Goal: Book appointment/travel/reservation

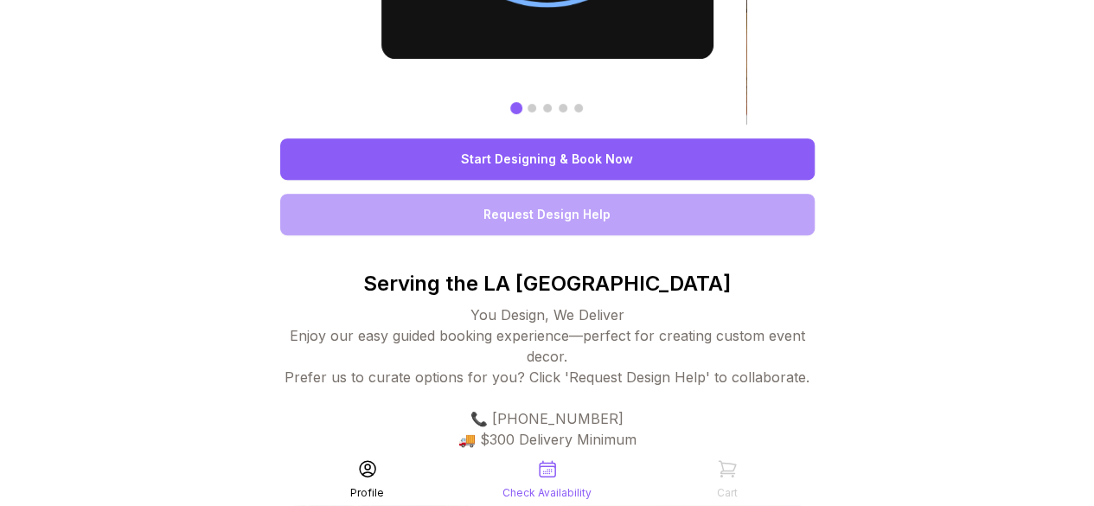
scroll to position [285, 0]
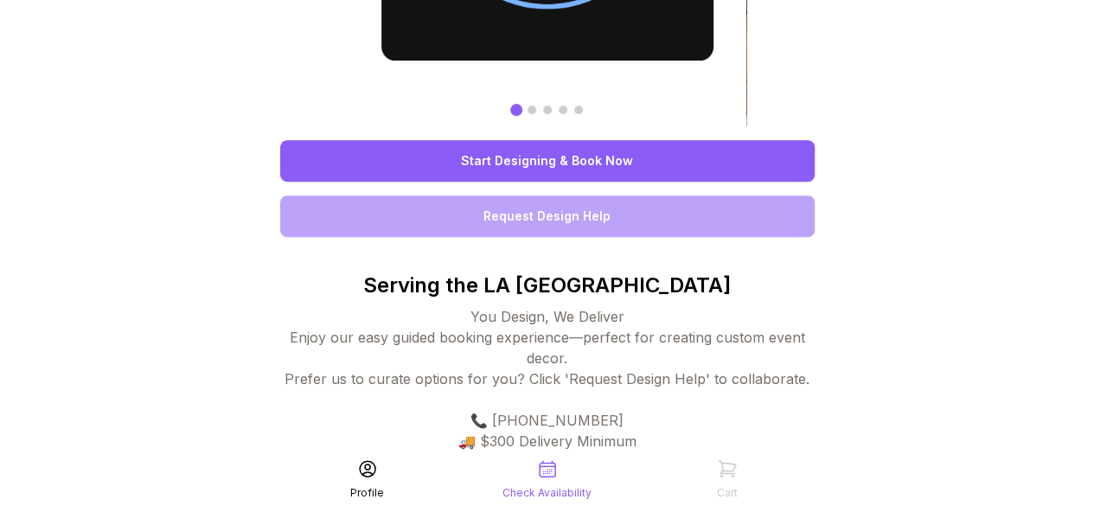
click at [570, 158] on link "Start Designing & Book Now" at bounding box center [547, 161] width 534 height 42
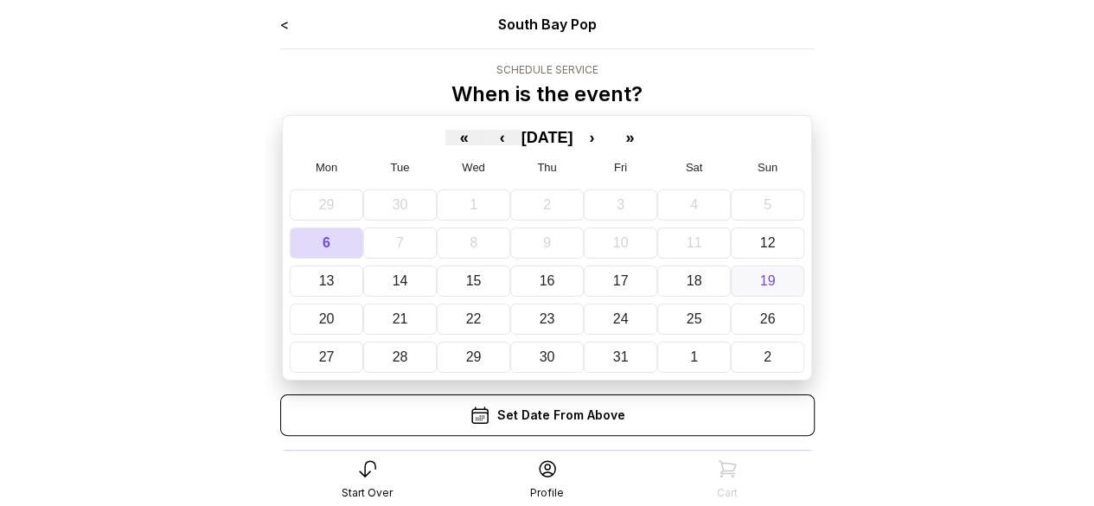
click at [766, 269] on button "19" at bounding box center [768, 280] width 74 height 31
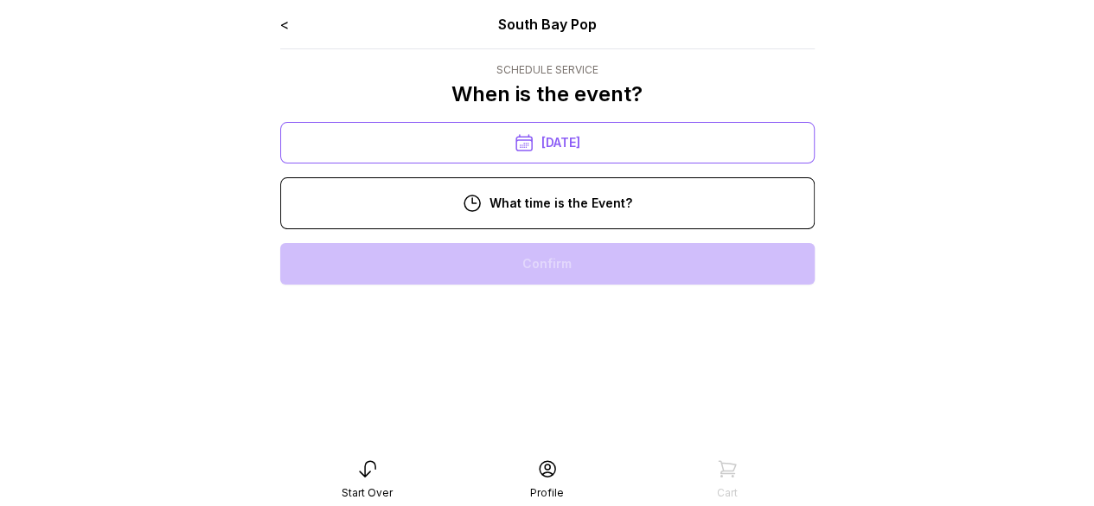
click at [689, 314] on div "11:00 am" at bounding box center [547, 319] width 507 height 42
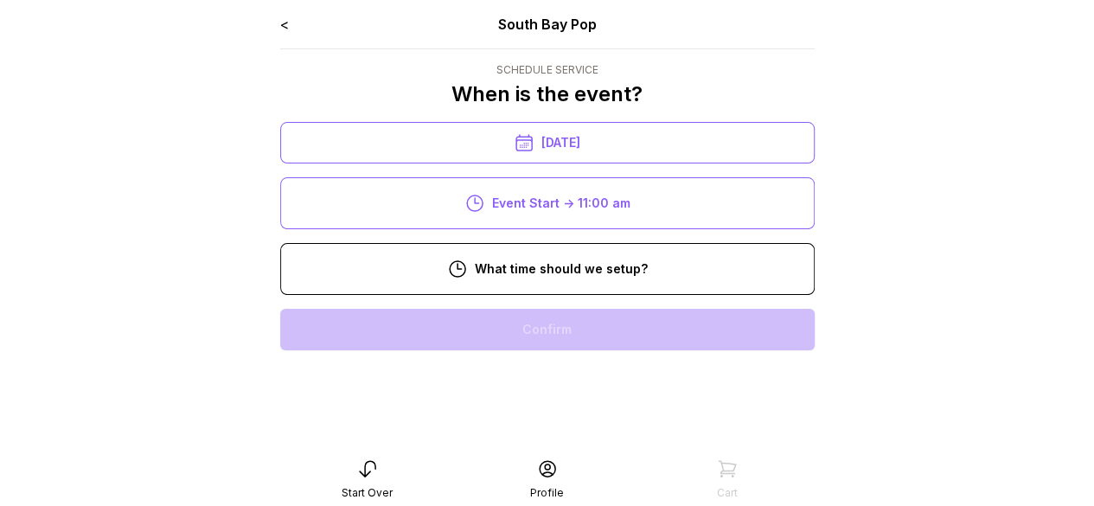
click at [616, 324] on div "8:00 am" at bounding box center [547, 330] width 507 height 42
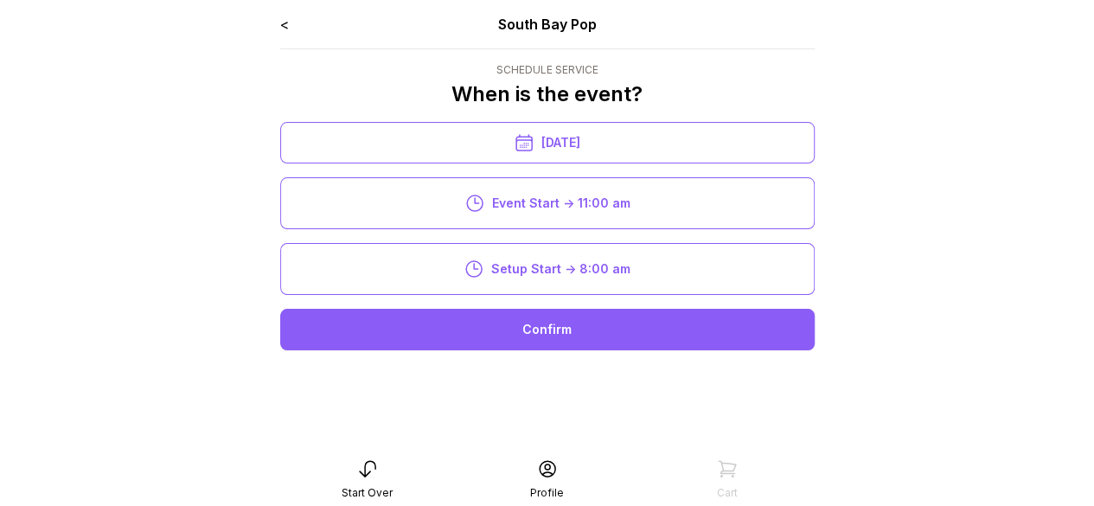
click at [616, 324] on div "Confirm" at bounding box center [547, 330] width 534 height 42
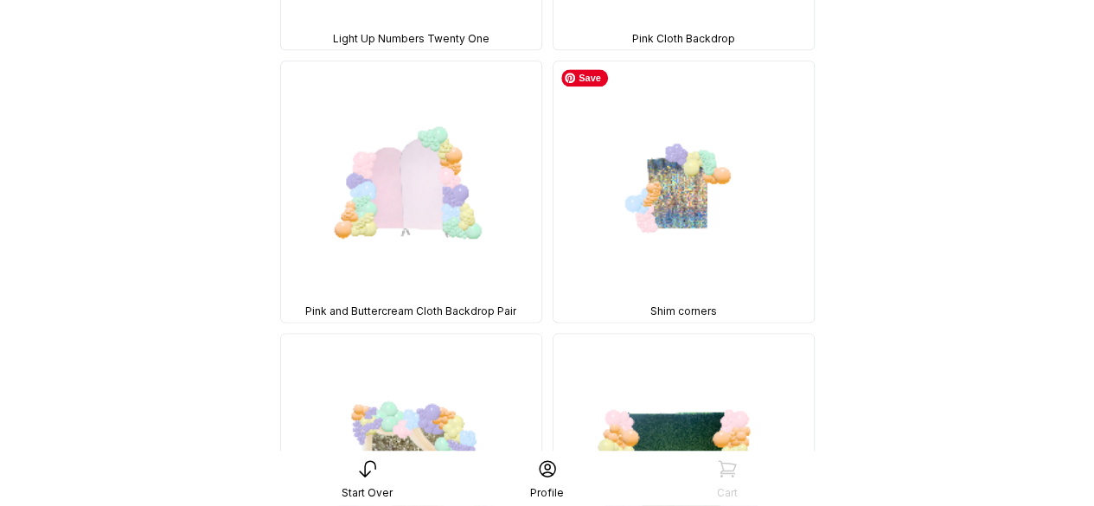
scroll to position [959, 0]
click at [668, 195] on img at bounding box center [683, 191] width 260 height 260
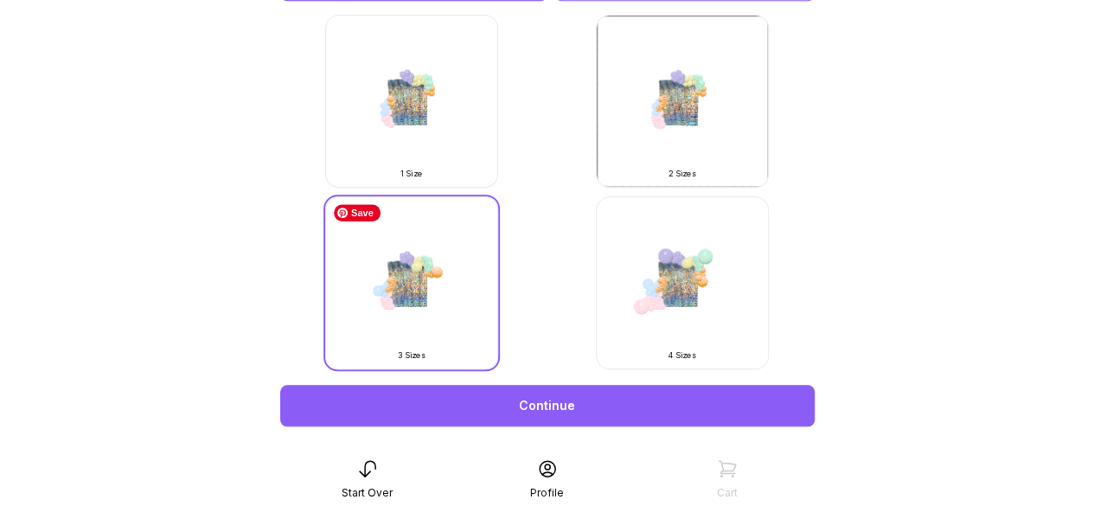
scroll to position [559, 0]
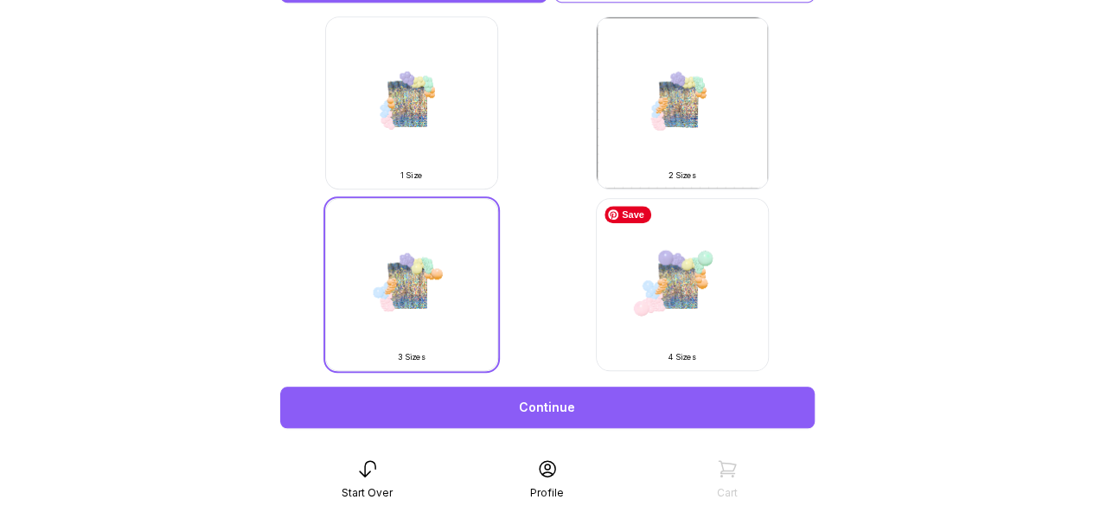
click at [656, 303] on img at bounding box center [682, 284] width 173 height 173
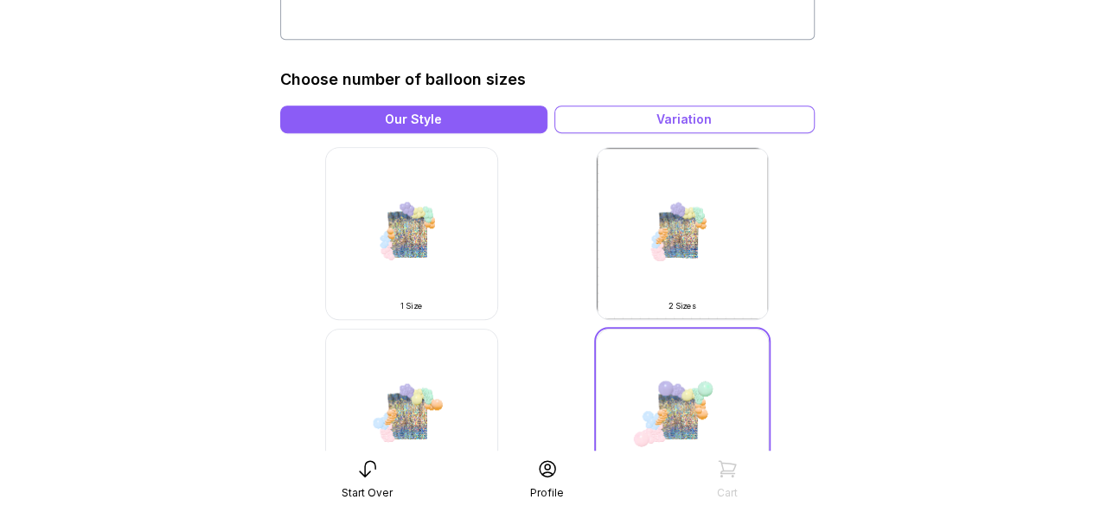
scroll to position [430, 0]
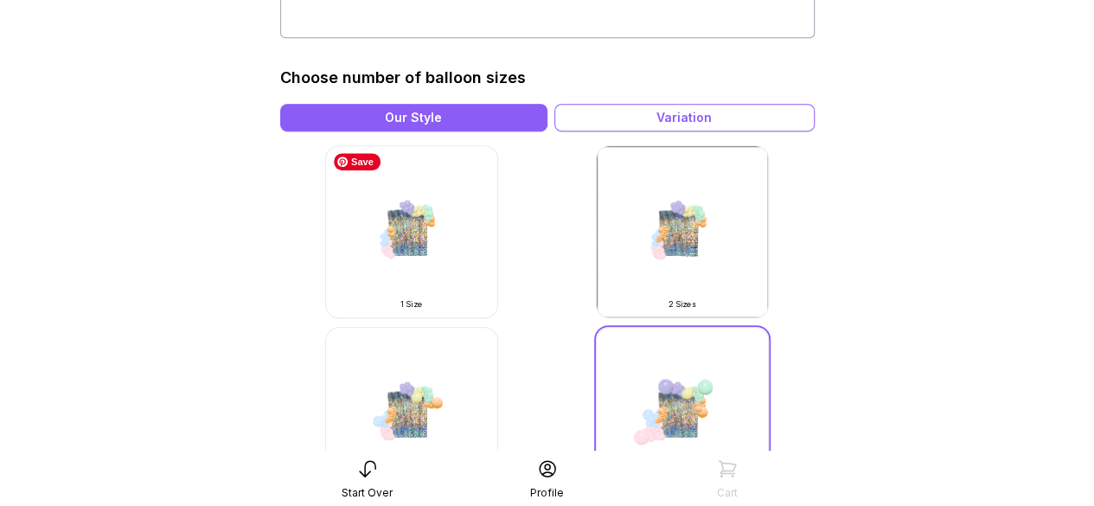
click at [415, 247] on img at bounding box center [411, 231] width 173 height 173
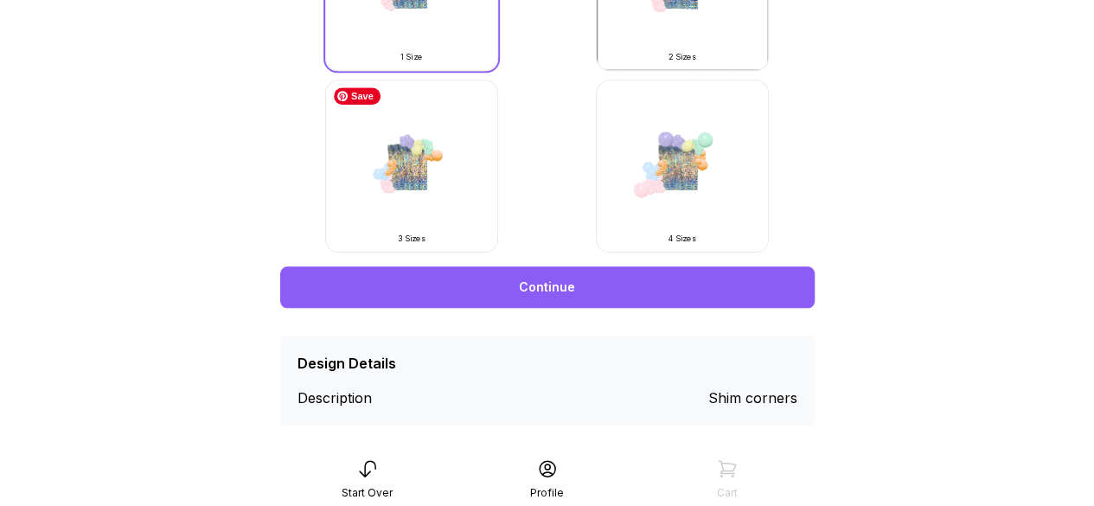
scroll to position [678, 0]
click at [429, 176] on img at bounding box center [411, 166] width 173 height 173
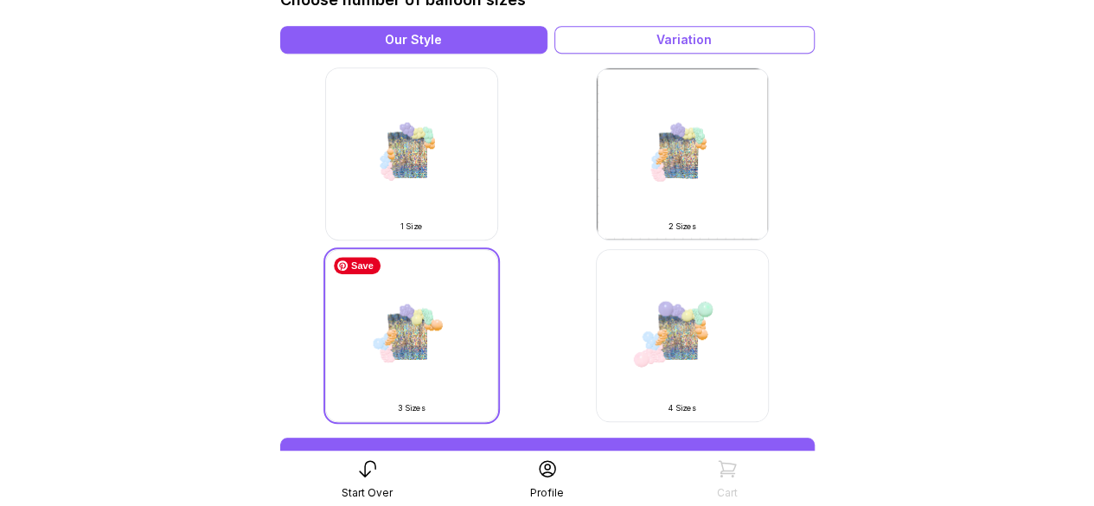
scroll to position [697, 0]
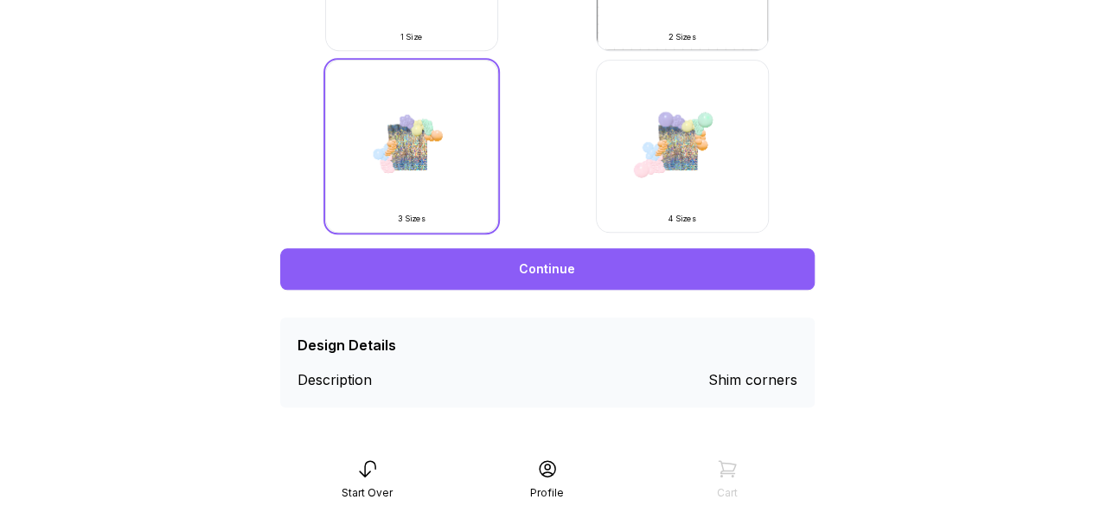
click at [508, 267] on link "Continue" at bounding box center [547, 269] width 534 height 42
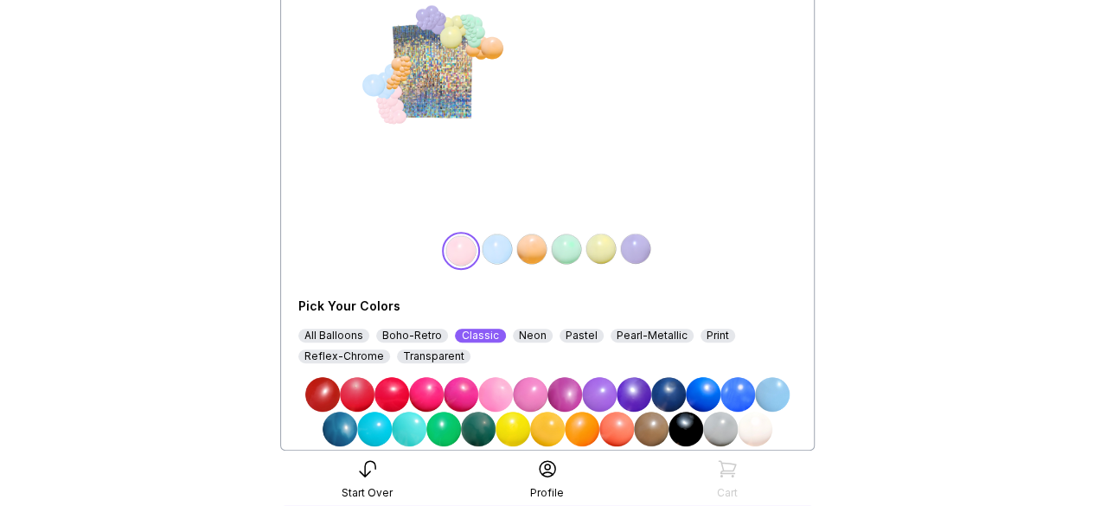
scroll to position [228, 0]
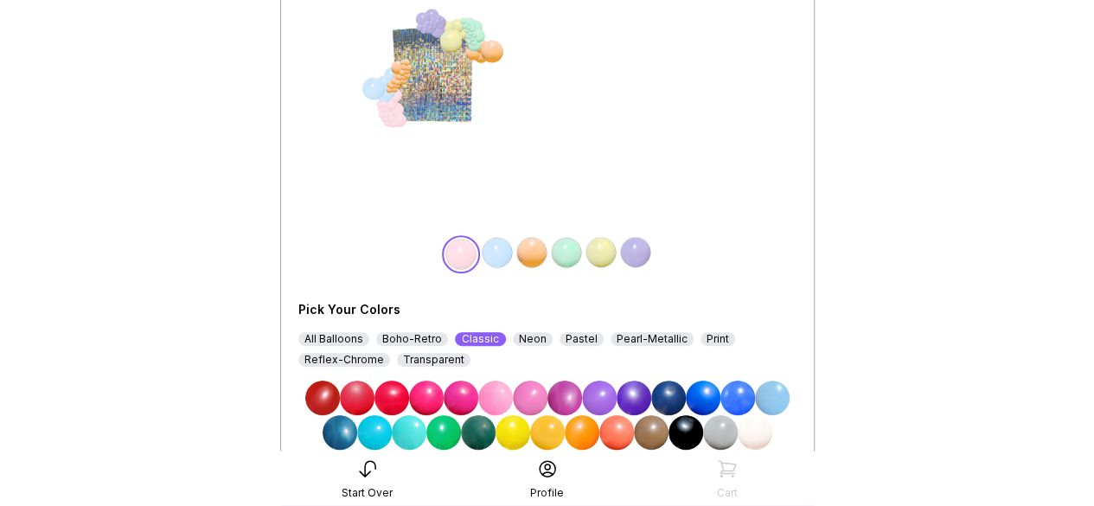
click at [396, 394] on img at bounding box center [391, 398] width 35 height 35
click at [432, 400] on img at bounding box center [426, 398] width 35 height 35
click at [534, 255] on img at bounding box center [532, 252] width 35 height 35
click at [572, 393] on img at bounding box center [564, 398] width 35 height 35
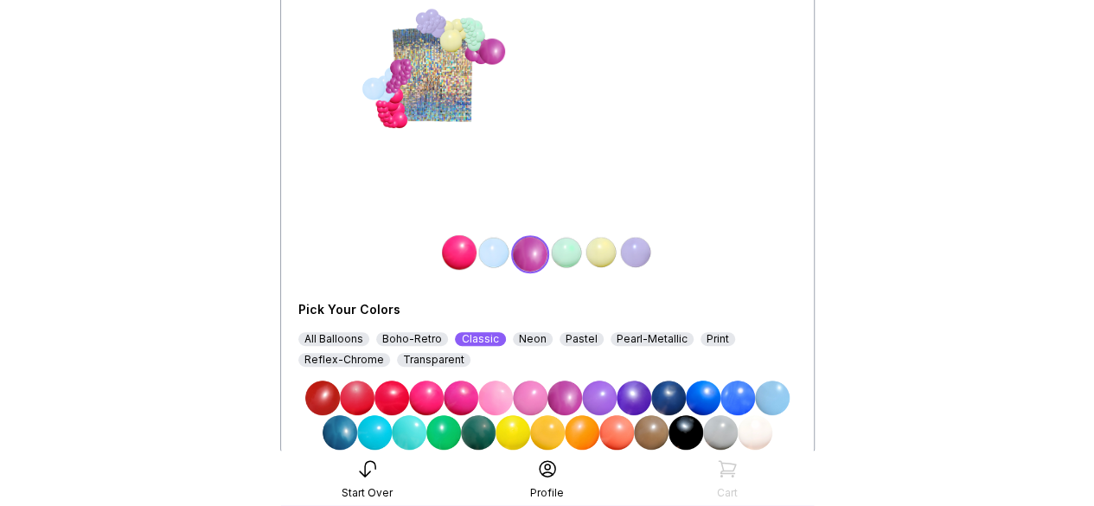
click at [496, 253] on img at bounding box center [494, 252] width 35 height 35
click at [432, 394] on img at bounding box center [426, 398] width 35 height 35
click at [564, 247] on img at bounding box center [566, 252] width 35 height 35
click at [595, 399] on img at bounding box center [599, 398] width 35 height 35
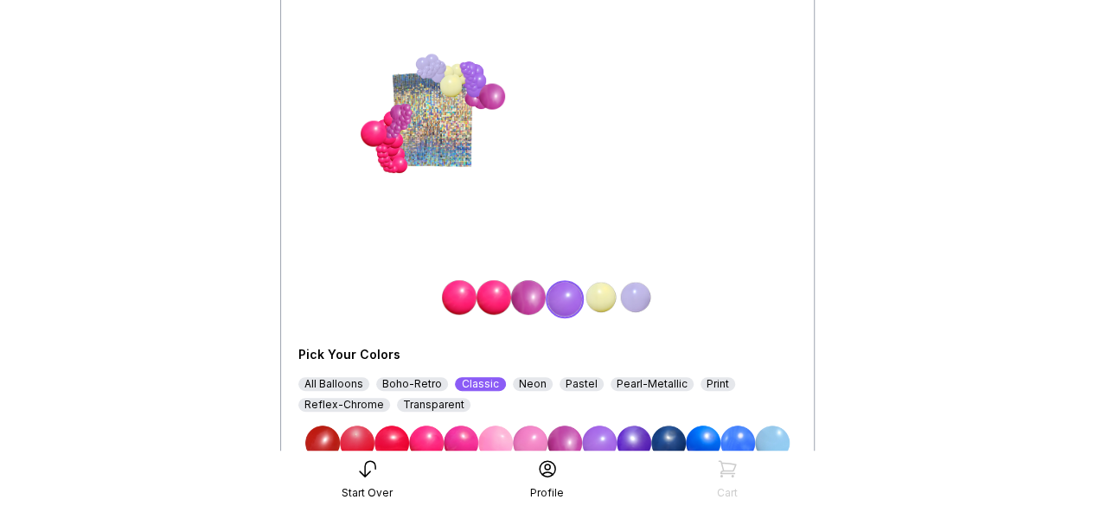
scroll to position [344, 0]
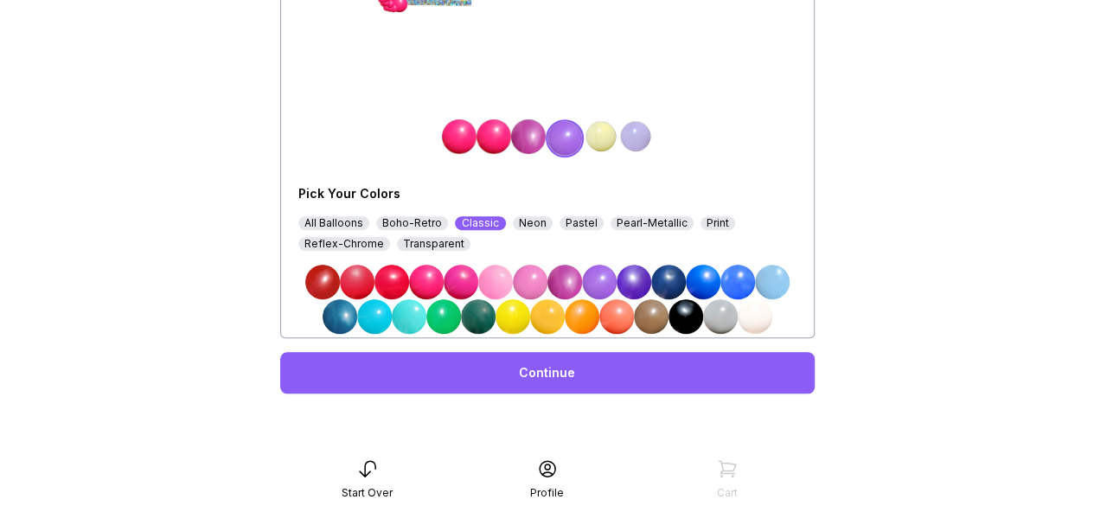
click at [602, 387] on link "Continue" at bounding box center [547, 373] width 534 height 42
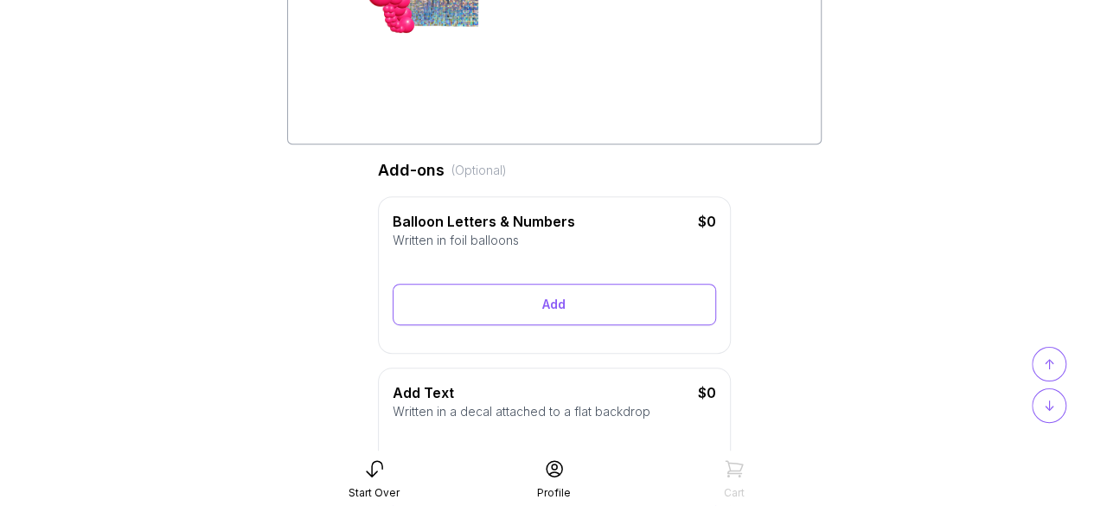
scroll to position [354, 0]
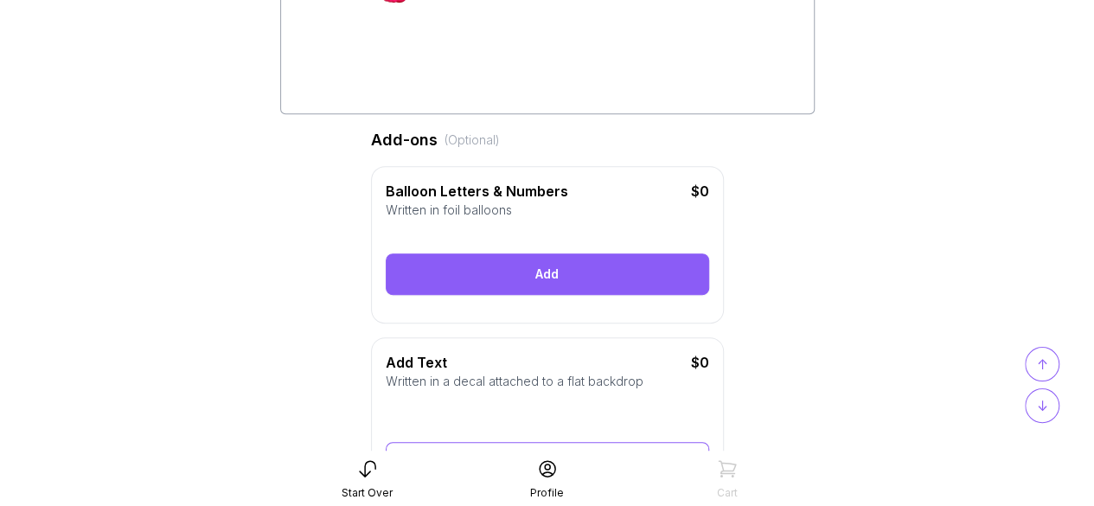
click at [649, 295] on div "Add" at bounding box center [547, 274] width 323 height 42
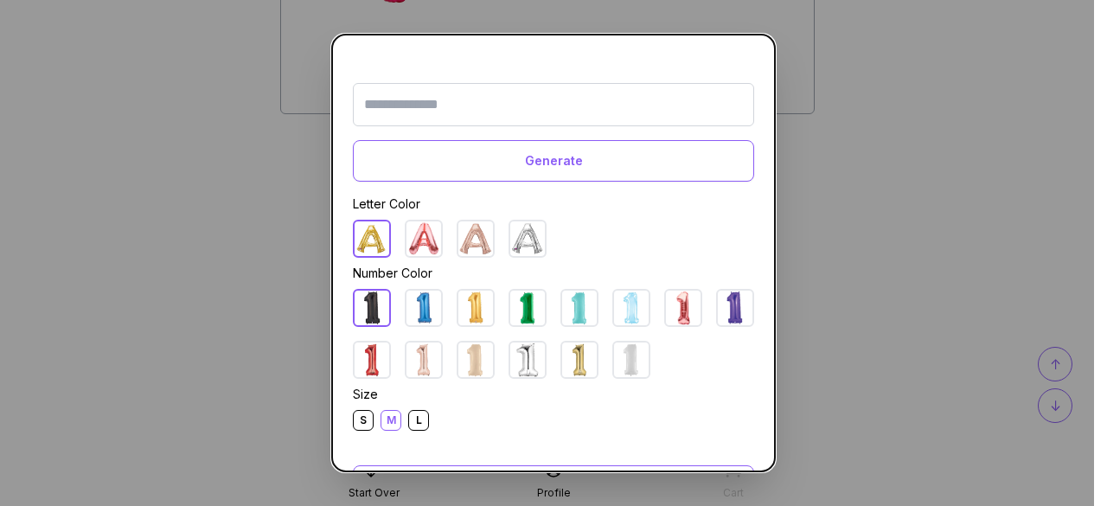
click at [562, 307] on img at bounding box center [579, 308] width 35 height 35
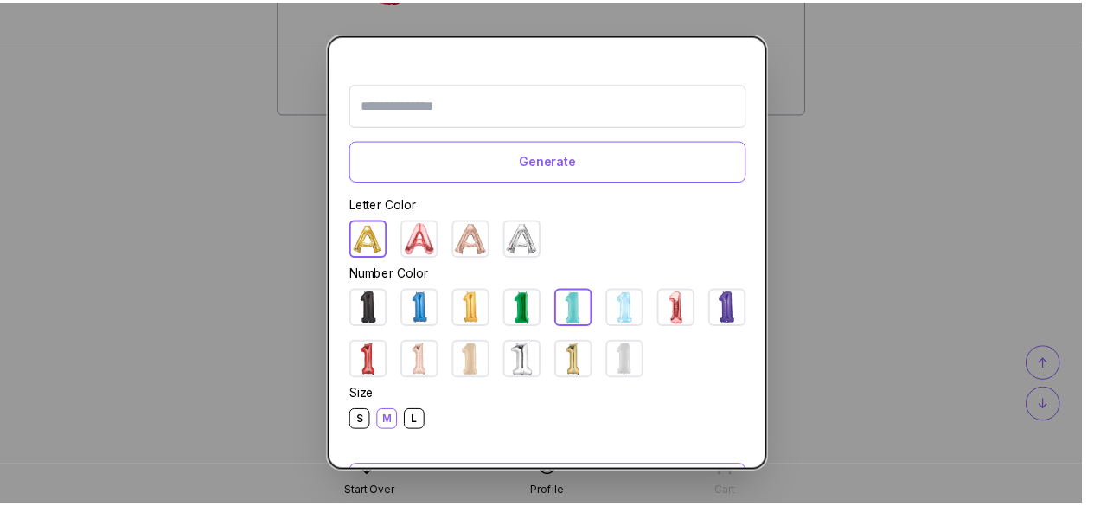
scroll to position [69, 0]
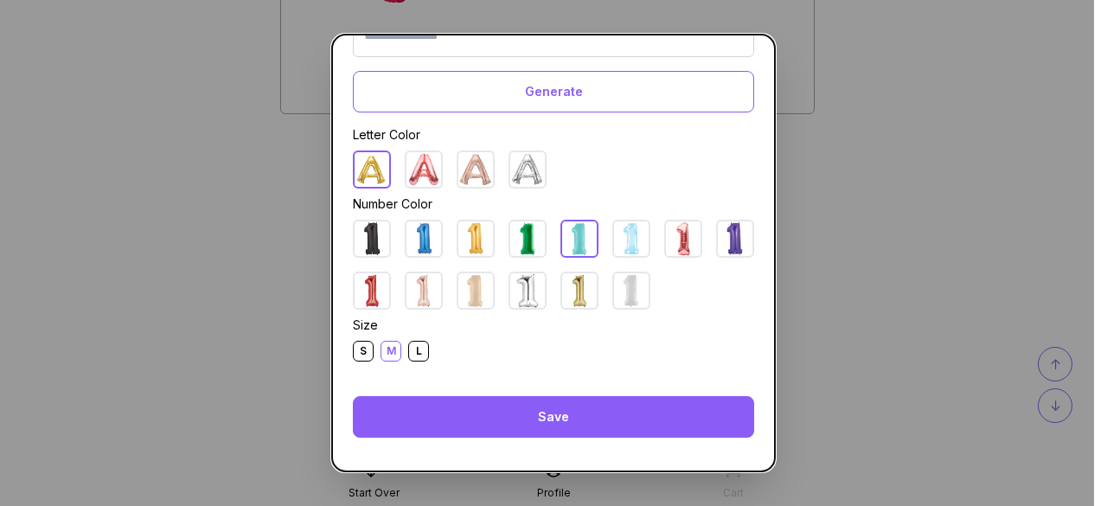
click at [569, 411] on div "Save" at bounding box center [553, 417] width 401 height 42
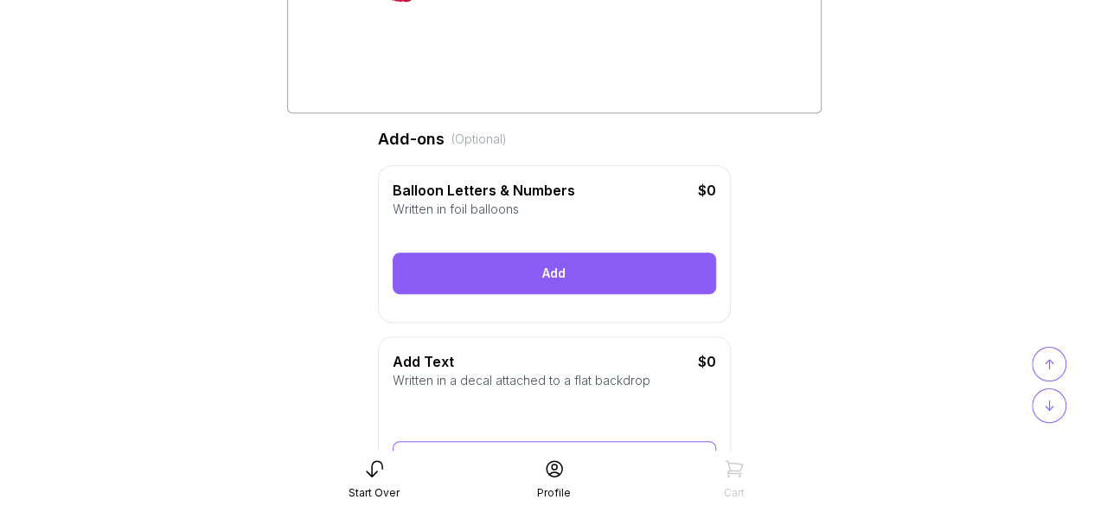
scroll to position [355, 0]
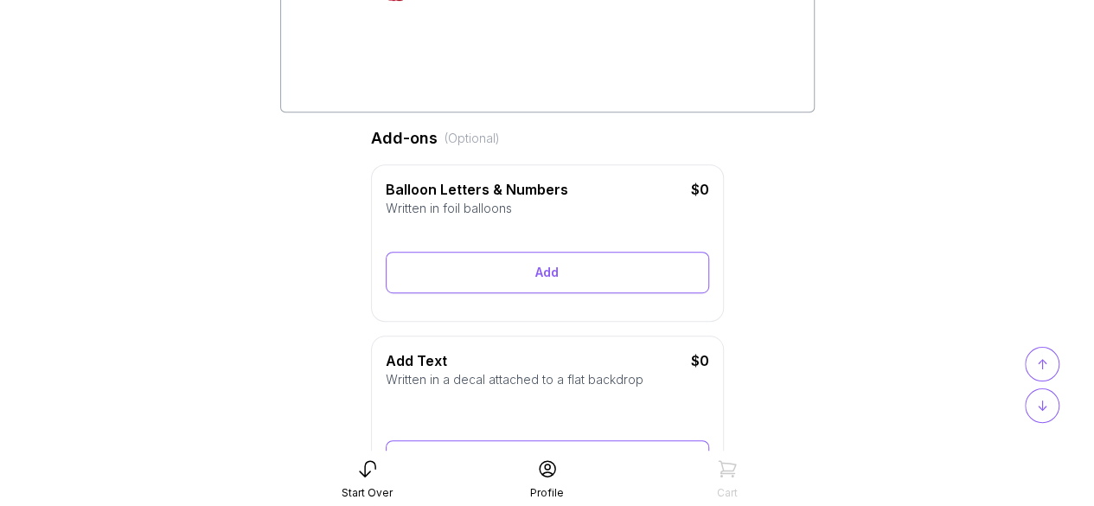
drag, startPoint x: 601, startPoint y: 297, endPoint x: 495, endPoint y: 235, distance: 122.8
click at [495, 235] on div at bounding box center [547, 231] width 323 height 14
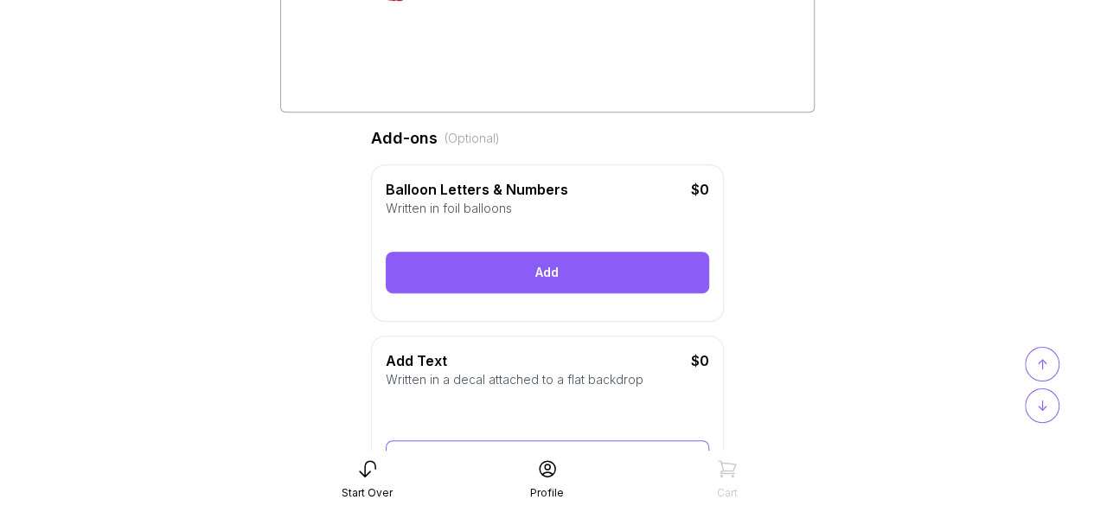
click at [508, 277] on div "Add" at bounding box center [547, 273] width 323 height 42
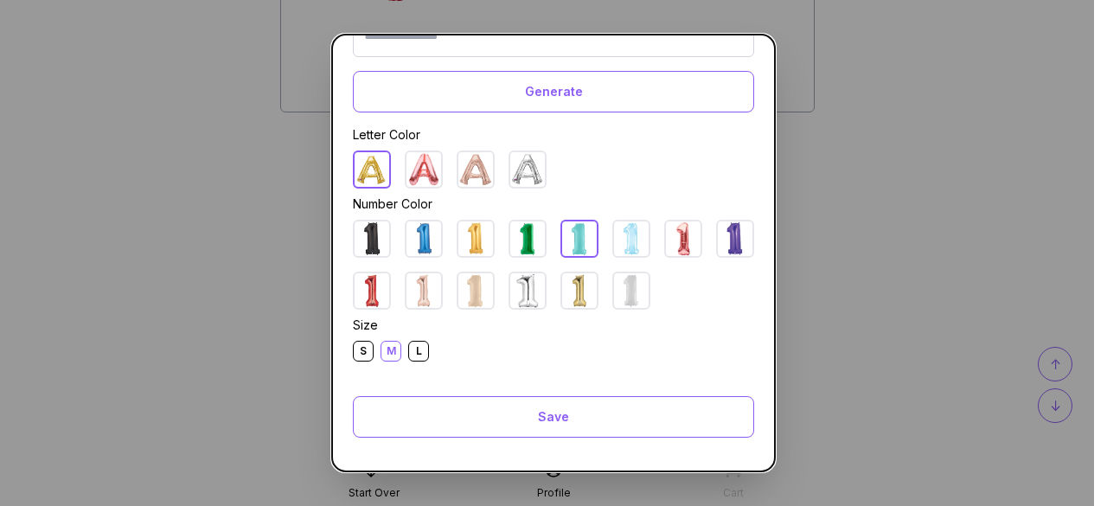
click at [512, 228] on img at bounding box center [527, 238] width 35 height 35
click at [408, 354] on div "L" at bounding box center [418, 351] width 21 height 21
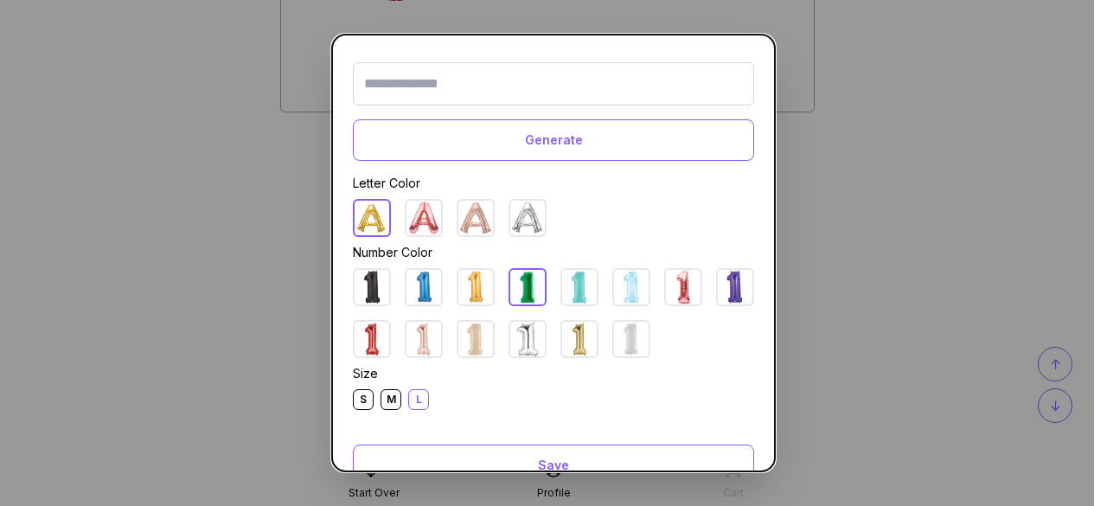
click at [534, 87] on input "text" at bounding box center [553, 83] width 401 height 43
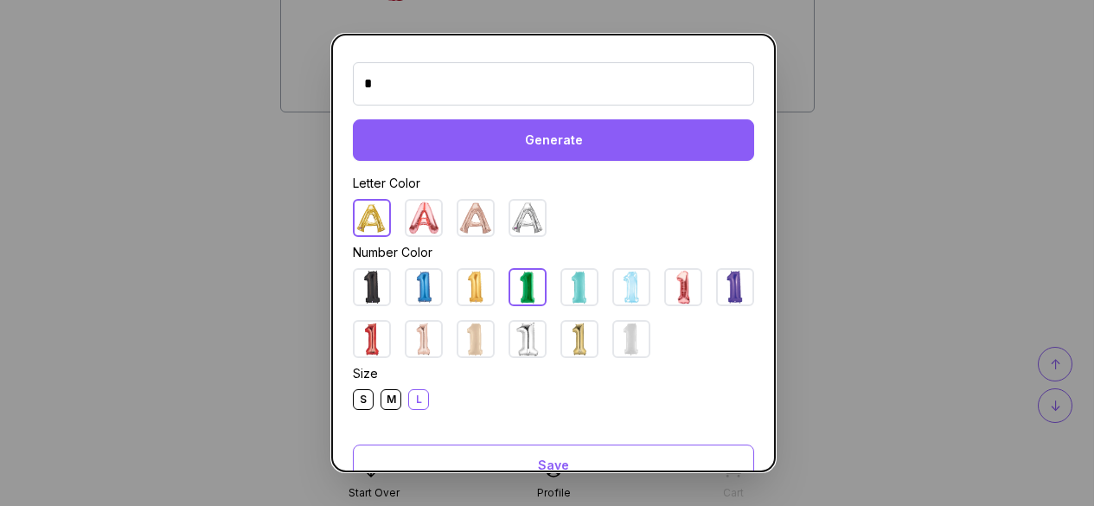
type input "*"
click at [552, 137] on div "Generate" at bounding box center [553, 140] width 401 height 42
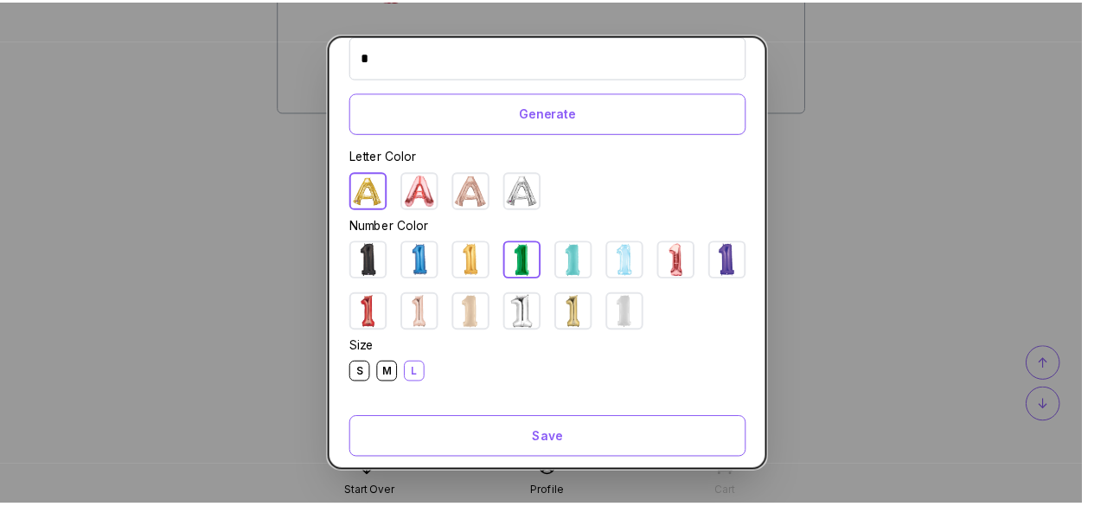
scroll to position [156, 0]
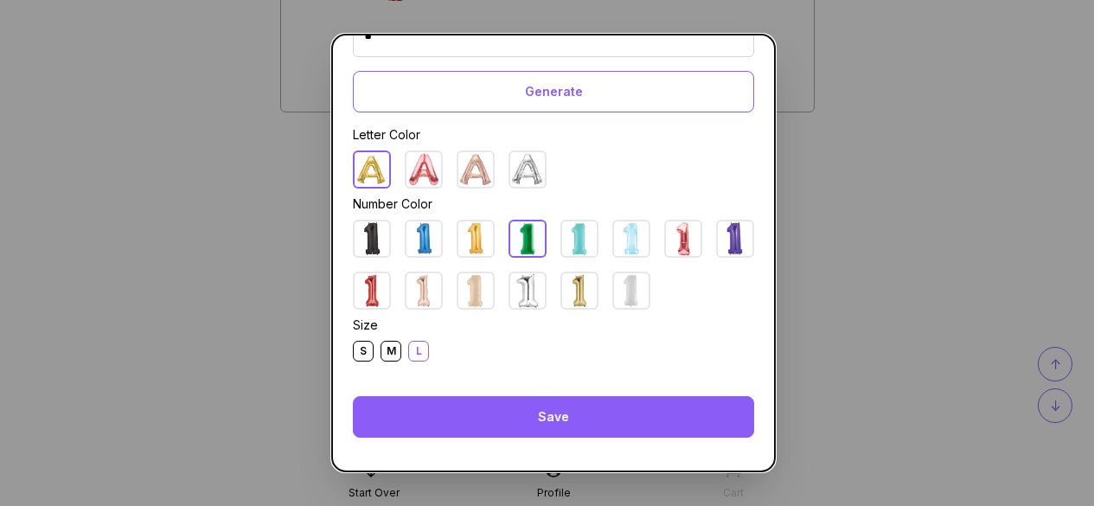
click at [642, 406] on div "Save" at bounding box center [553, 417] width 401 height 42
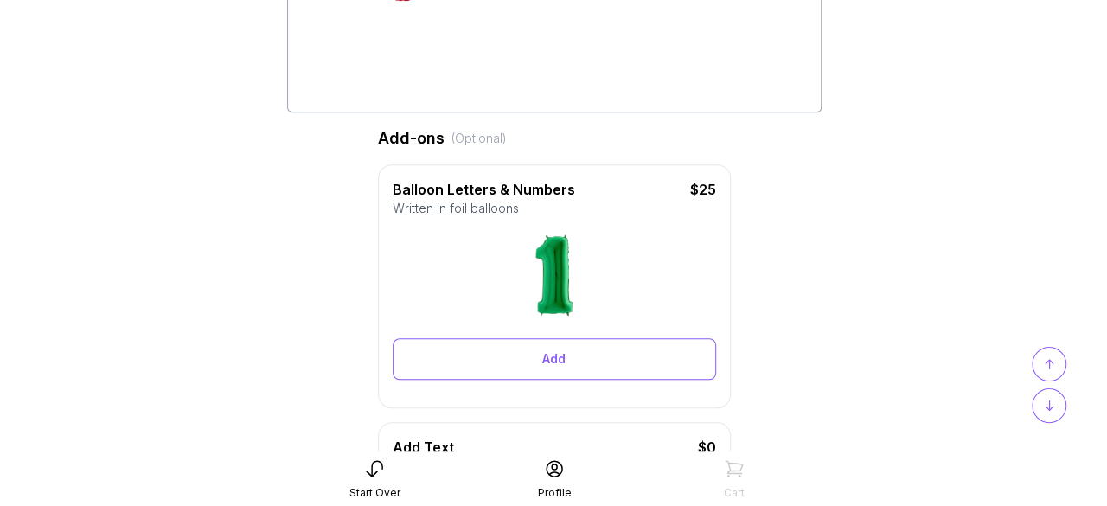
scroll to position [69, 0]
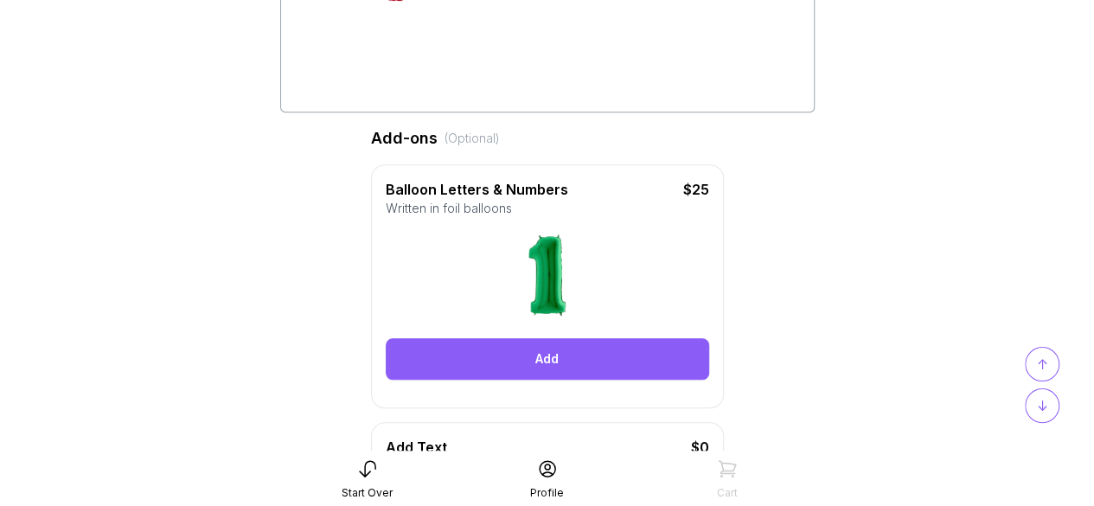
click at [587, 360] on div "Add" at bounding box center [547, 359] width 323 height 42
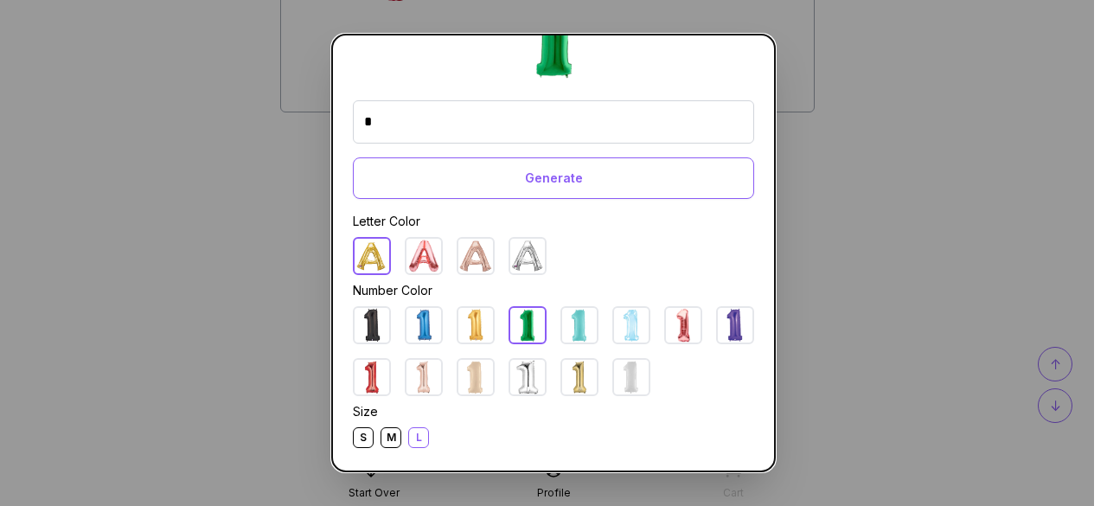
click at [888, 126] on dialog "* Generate Letter Color Number Color Size S M L Save Close" at bounding box center [553, 253] width 1107 height 506
click at [232, 163] on dialog "* Generate Letter Color Number Color Size S M L Save Close" at bounding box center [553, 253] width 1107 height 506
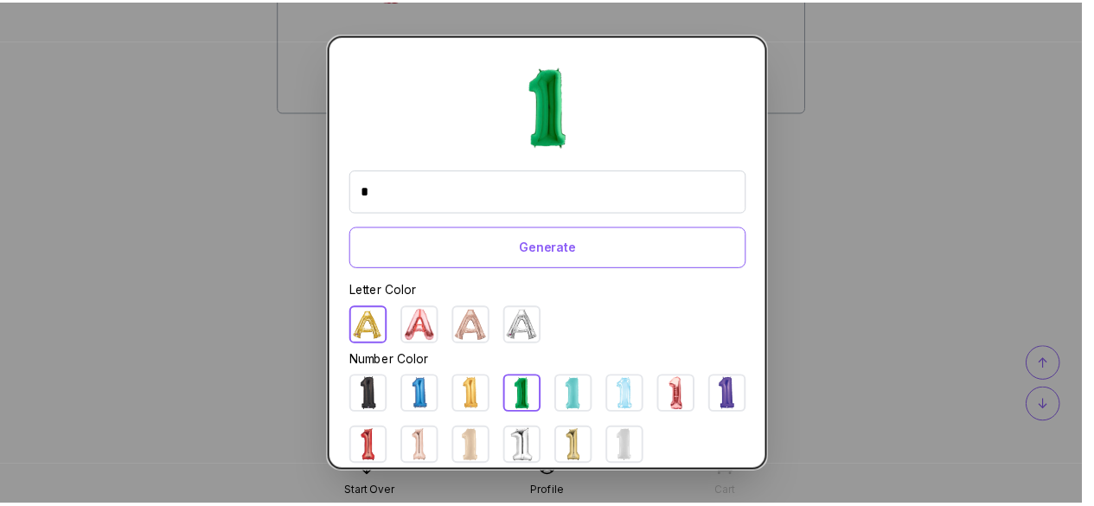
scroll to position [156, 0]
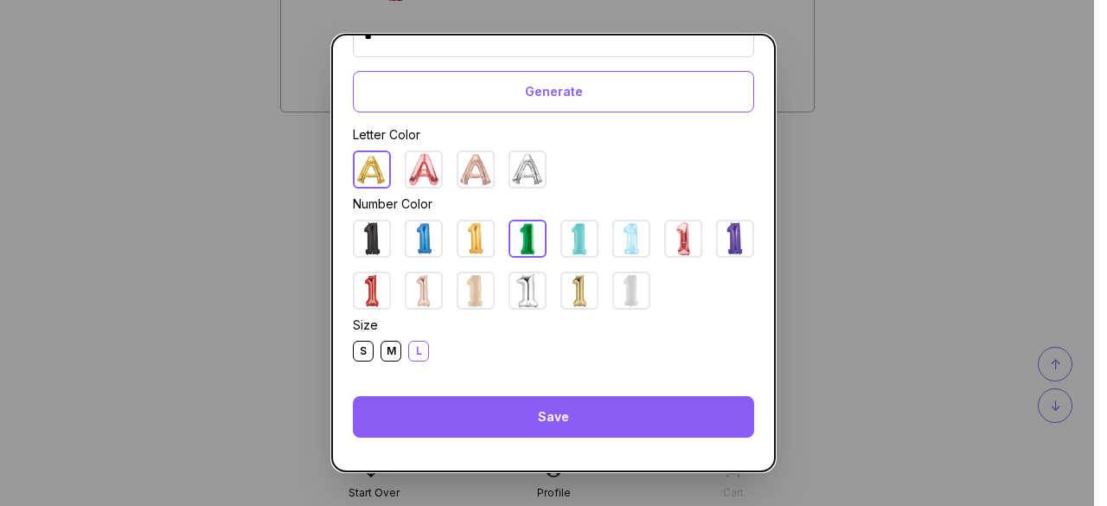
click at [563, 414] on div "Save" at bounding box center [553, 417] width 401 height 42
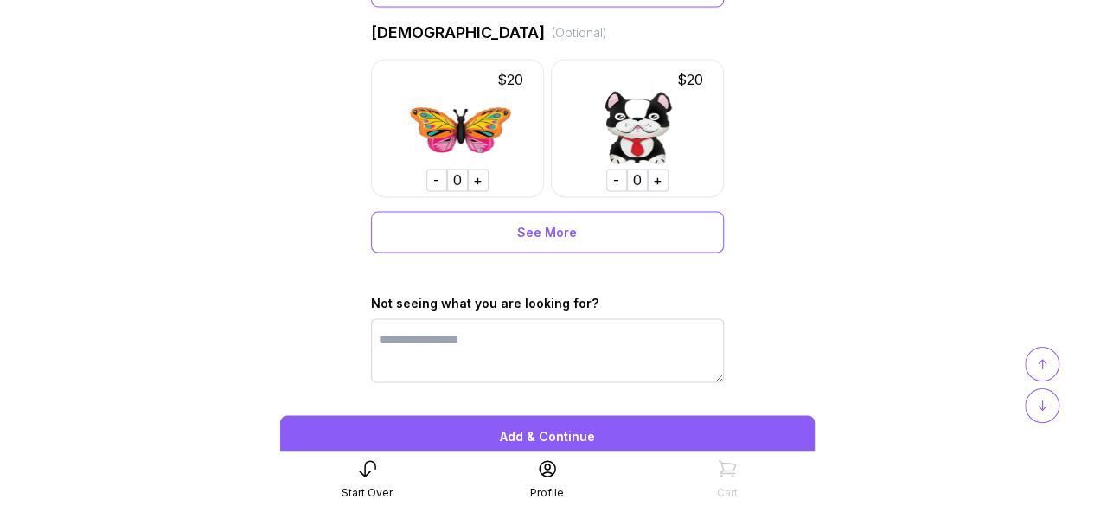
scroll to position [1525, 0]
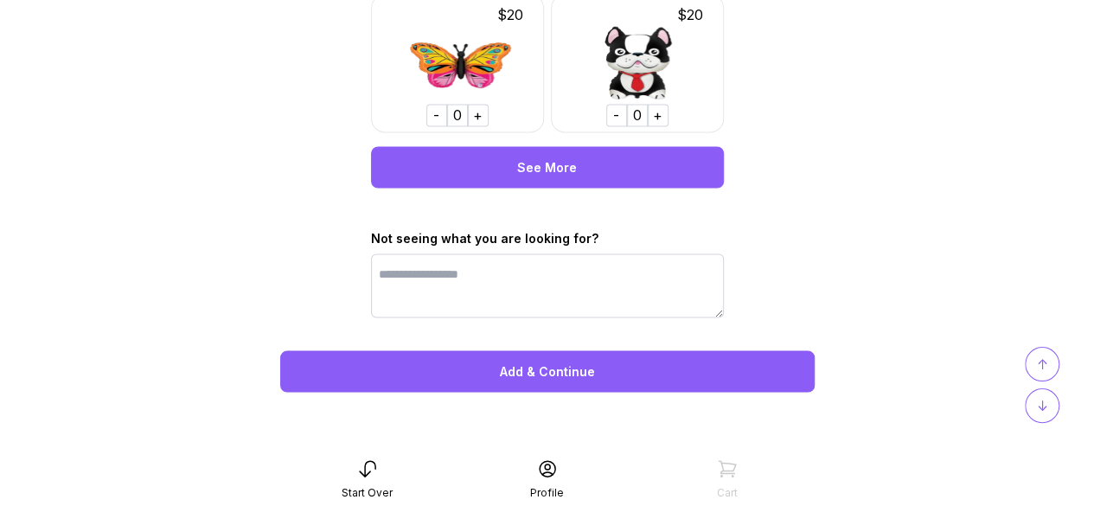
click at [584, 165] on div "See More" at bounding box center [547, 167] width 353 height 42
